Goal: Task Accomplishment & Management: Manage account settings

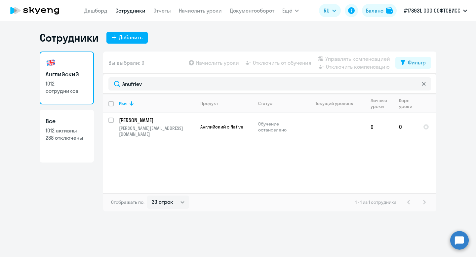
select select "30"
click at [135, 86] on input "Anufriev" at bounding box center [269, 83] width 322 height 13
type input "Sianchyla"
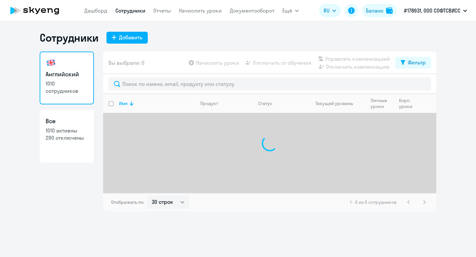
select select "30"
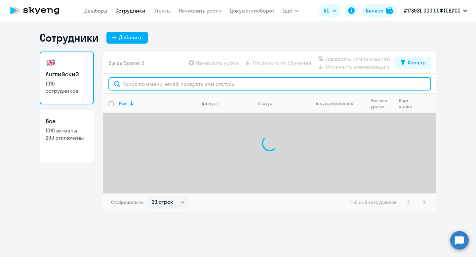
click at [215, 87] on input "text" at bounding box center [269, 83] width 322 height 13
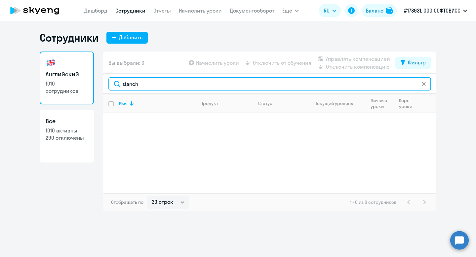
type input "sianch"
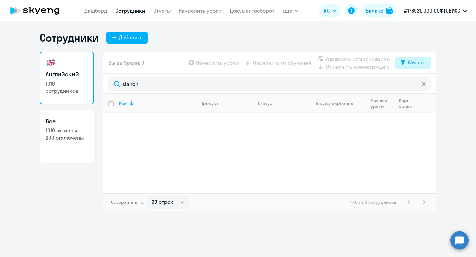
click at [398, 63] on button "Фильтр" at bounding box center [413, 63] width 36 height 12
click at [420, 85] on span at bounding box center [419, 84] width 11 height 7
click at [414, 84] on input "checkbox" at bounding box center [414, 84] width 0 height 0
checkbox input "true"
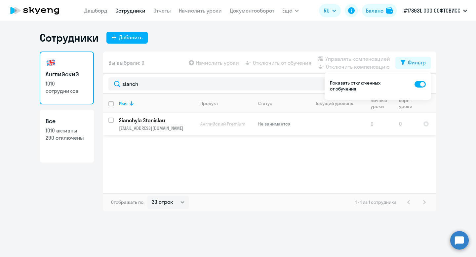
click at [111, 119] on input "select row 41027749" at bounding box center [114, 124] width 13 height 13
checkbox input "true"
